Goal: Navigation & Orientation: Find specific page/section

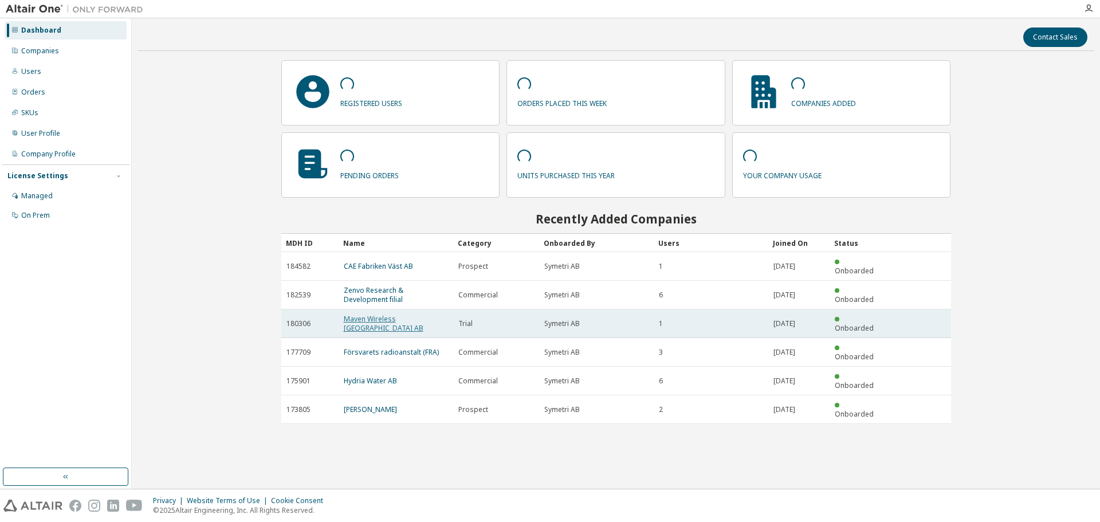
click at [380, 314] on link "Maven Wireless [GEOGRAPHIC_DATA] AB" at bounding box center [384, 323] width 80 height 19
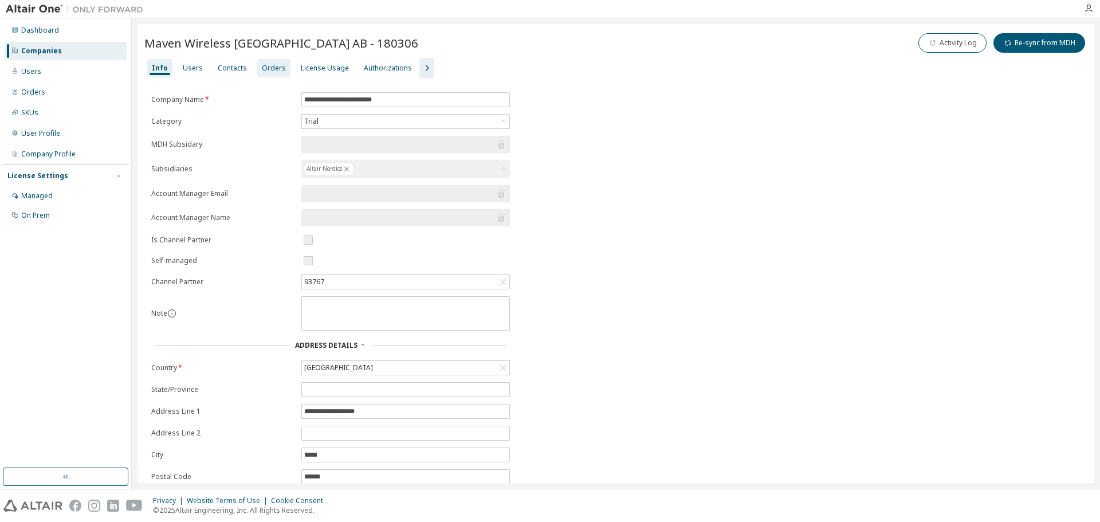
click at [264, 66] on div "Orders" at bounding box center [274, 68] width 24 height 9
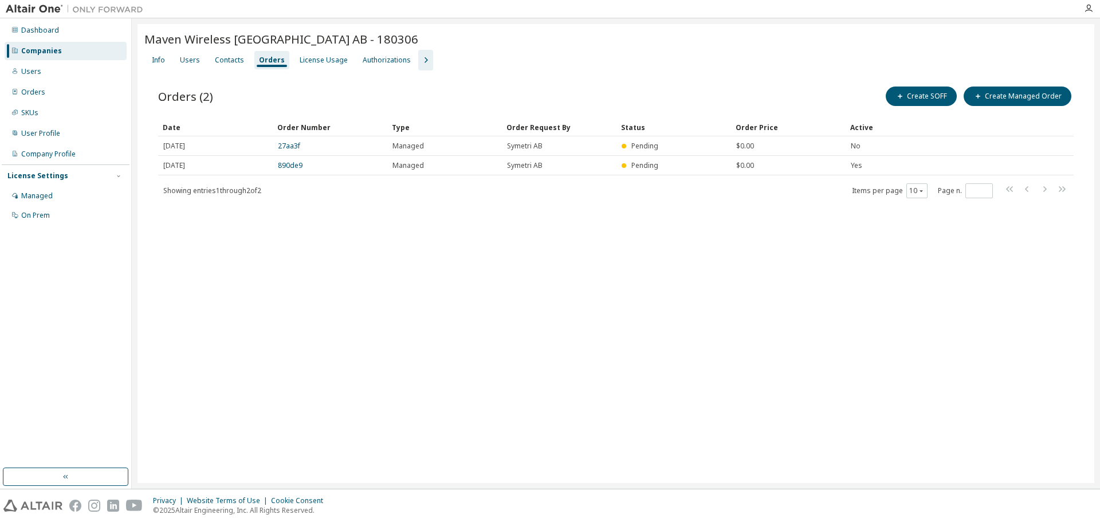
click at [419, 55] on icon "button" at bounding box center [426, 60] width 14 height 14
click at [46, 33] on div "Dashboard" at bounding box center [40, 30] width 38 height 9
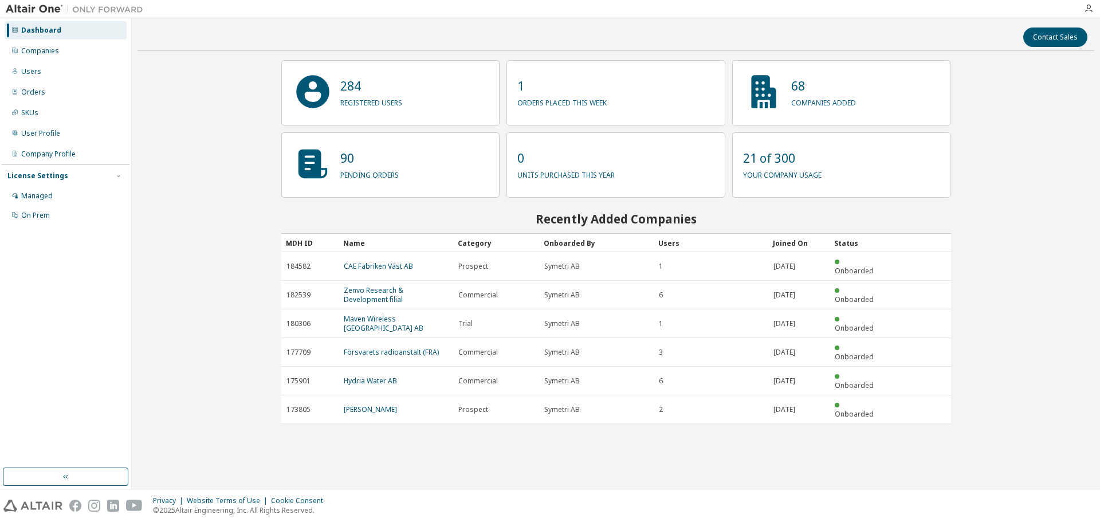
click at [44, 10] on img at bounding box center [77, 8] width 143 height 11
click at [63, 154] on div "Company Profile" at bounding box center [48, 153] width 54 height 9
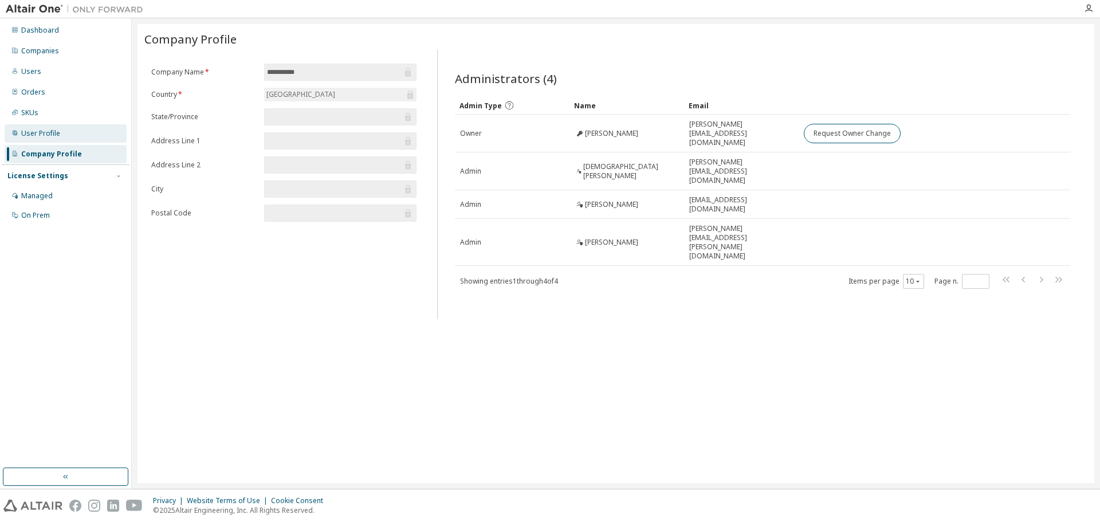
click at [34, 137] on div "User Profile" at bounding box center [40, 133] width 39 height 9
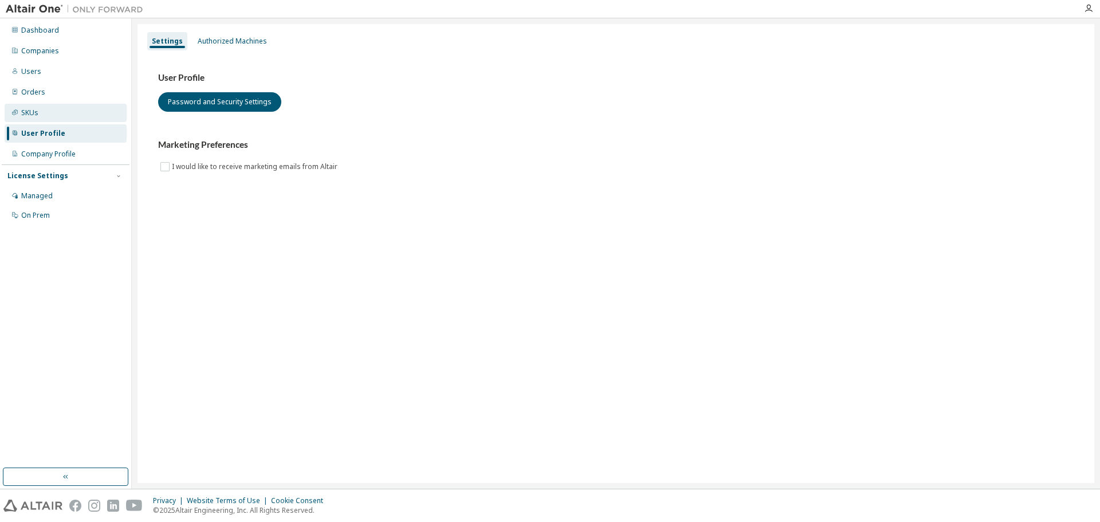
click at [37, 109] on div "SKUs" at bounding box center [29, 112] width 17 height 9
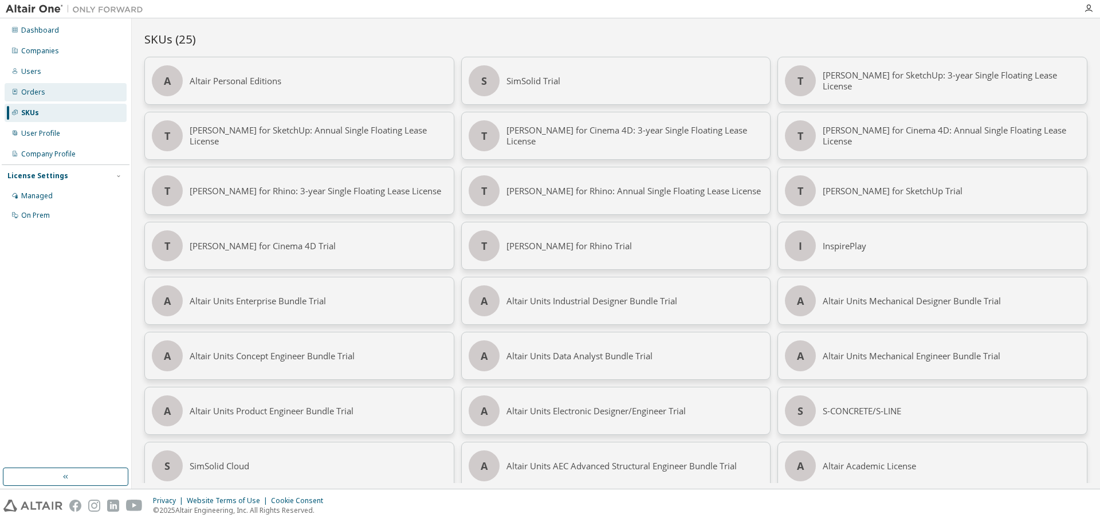
click at [32, 88] on div "Orders" at bounding box center [33, 92] width 24 height 9
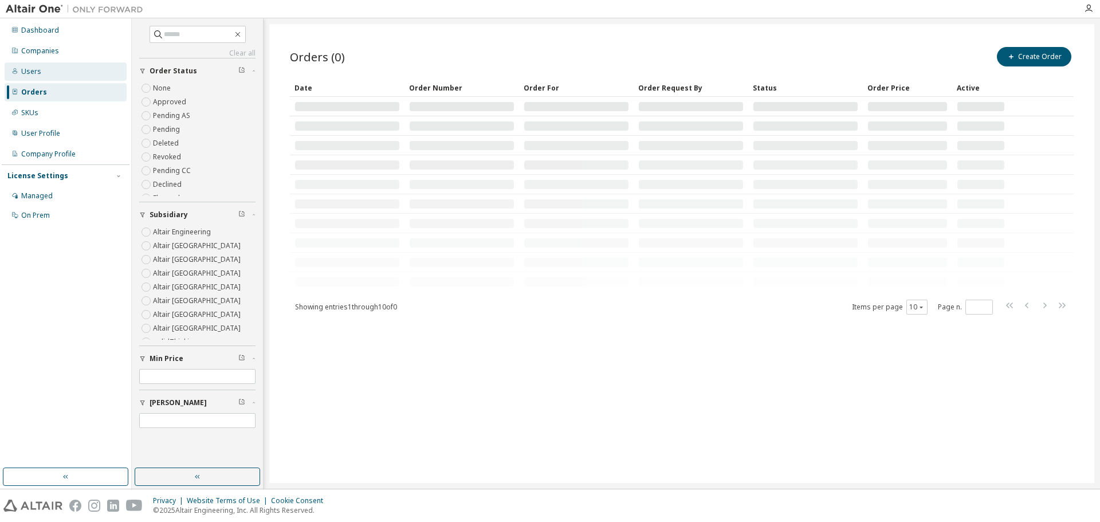
click at [36, 77] on div "Users" at bounding box center [66, 71] width 122 height 18
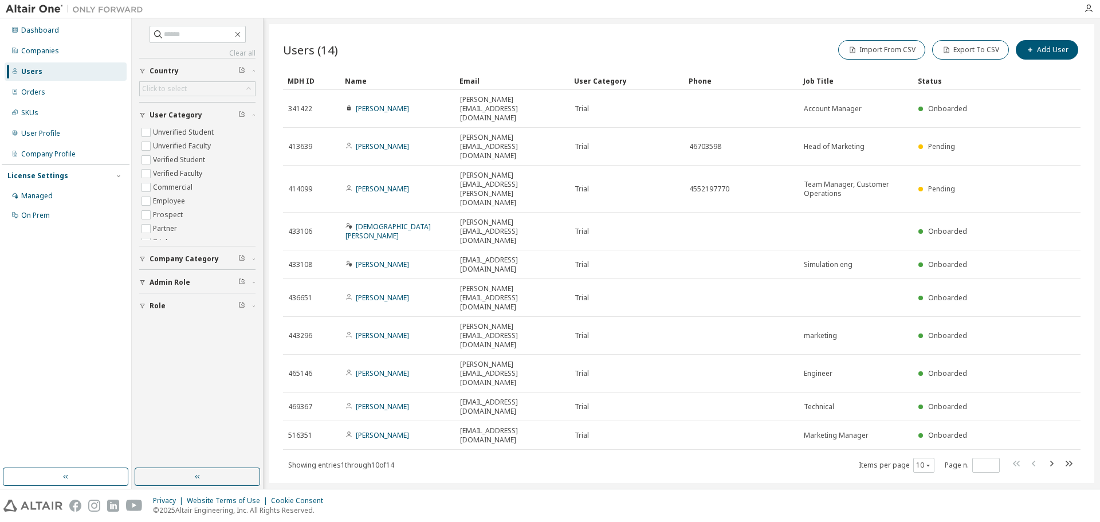
click at [44, 61] on div "Dashboard Companies Users Orders SKUs User Profile Company Profile License Sett…" at bounding box center [66, 123] width 128 height 206
click at [44, 49] on div "Companies" at bounding box center [40, 50] width 38 height 9
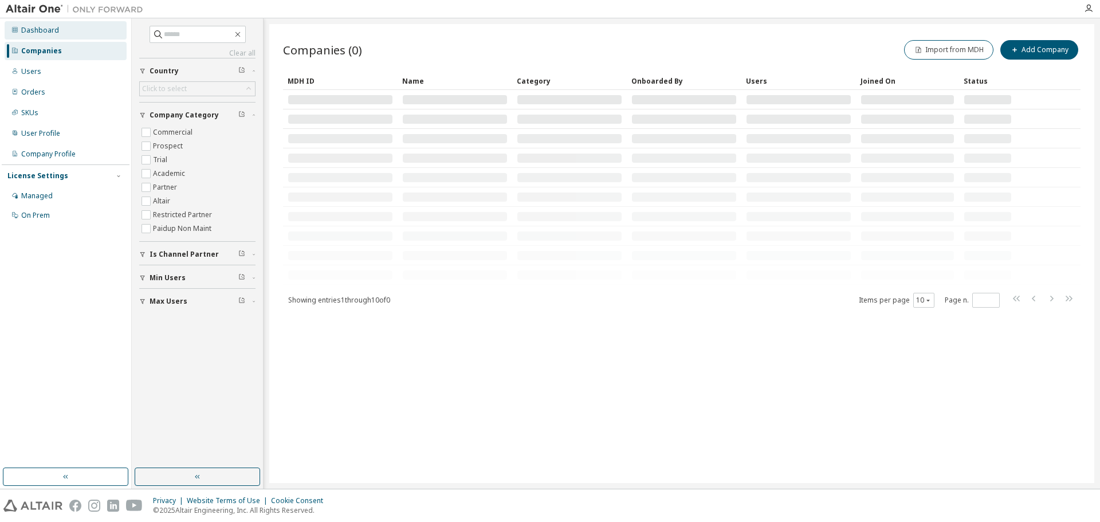
click at [18, 34] on div "Dashboard" at bounding box center [66, 30] width 122 height 18
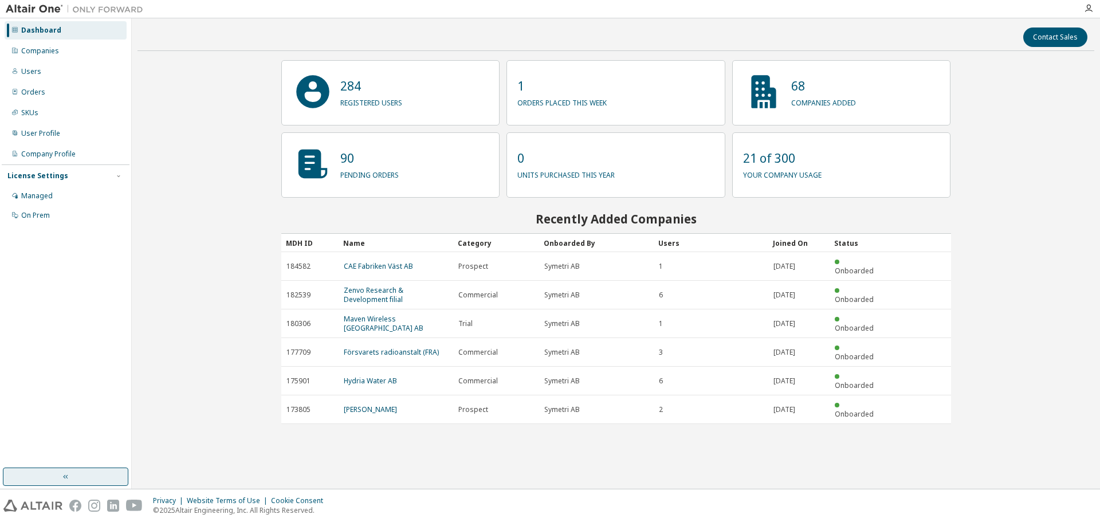
click at [87, 469] on button "button" at bounding box center [65, 476] width 125 height 18
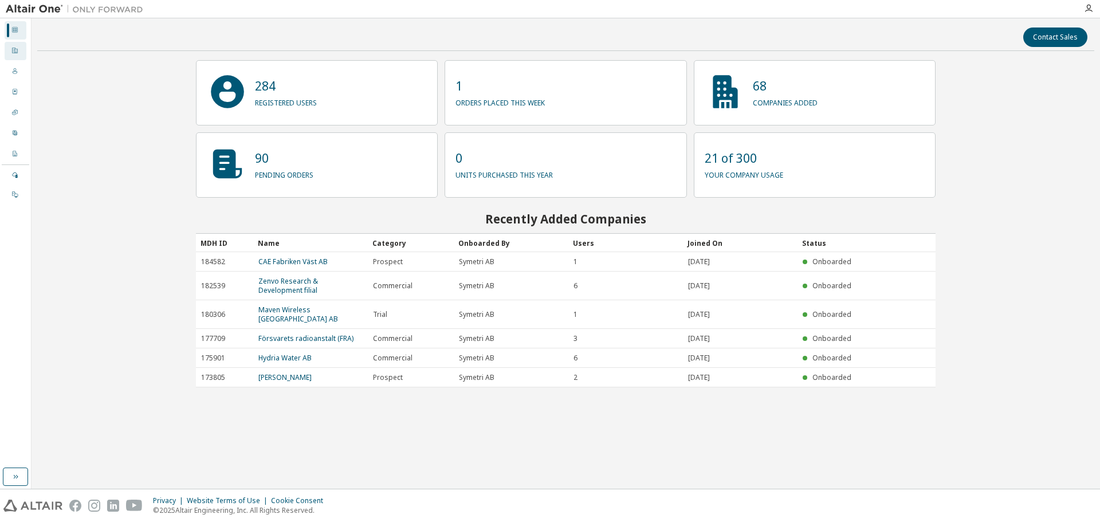
click at [9, 49] on div "Companies" at bounding box center [16, 51] width 22 height 18
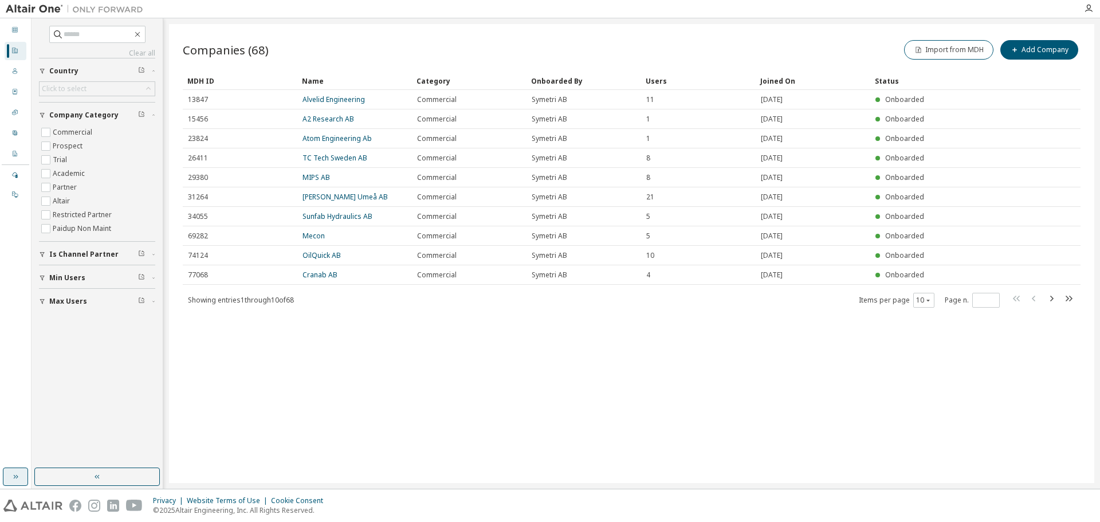
click at [17, 476] on icon "button" at bounding box center [15, 476] width 9 height 9
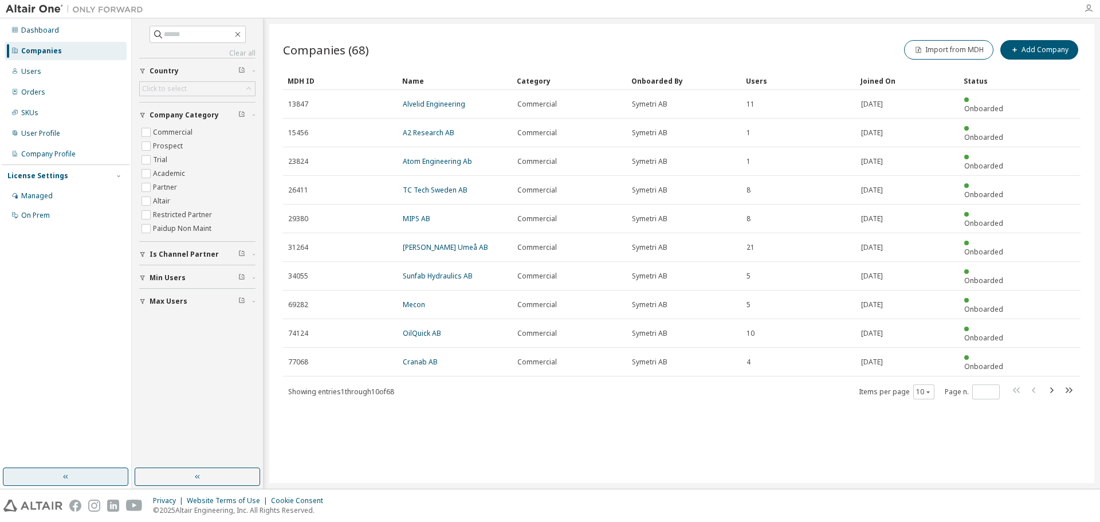
click at [1088, 11] on icon "button" at bounding box center [1087, 8] width 9 height 9
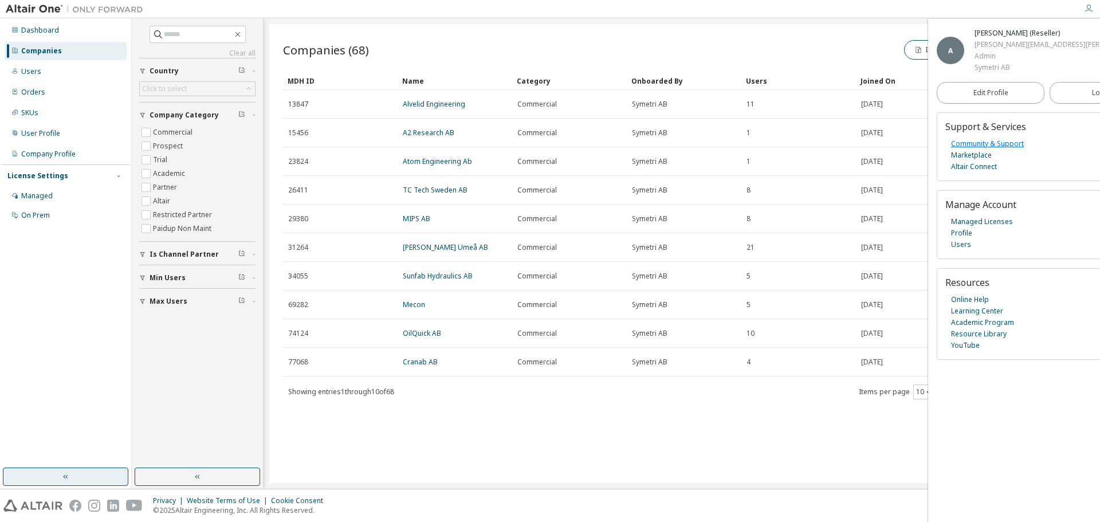
click at [968, 140] on link "Community & Support" at bounding box center [987, 143] width 73 height 11
